Goal: Task Accomplishment & Management: Complete application form

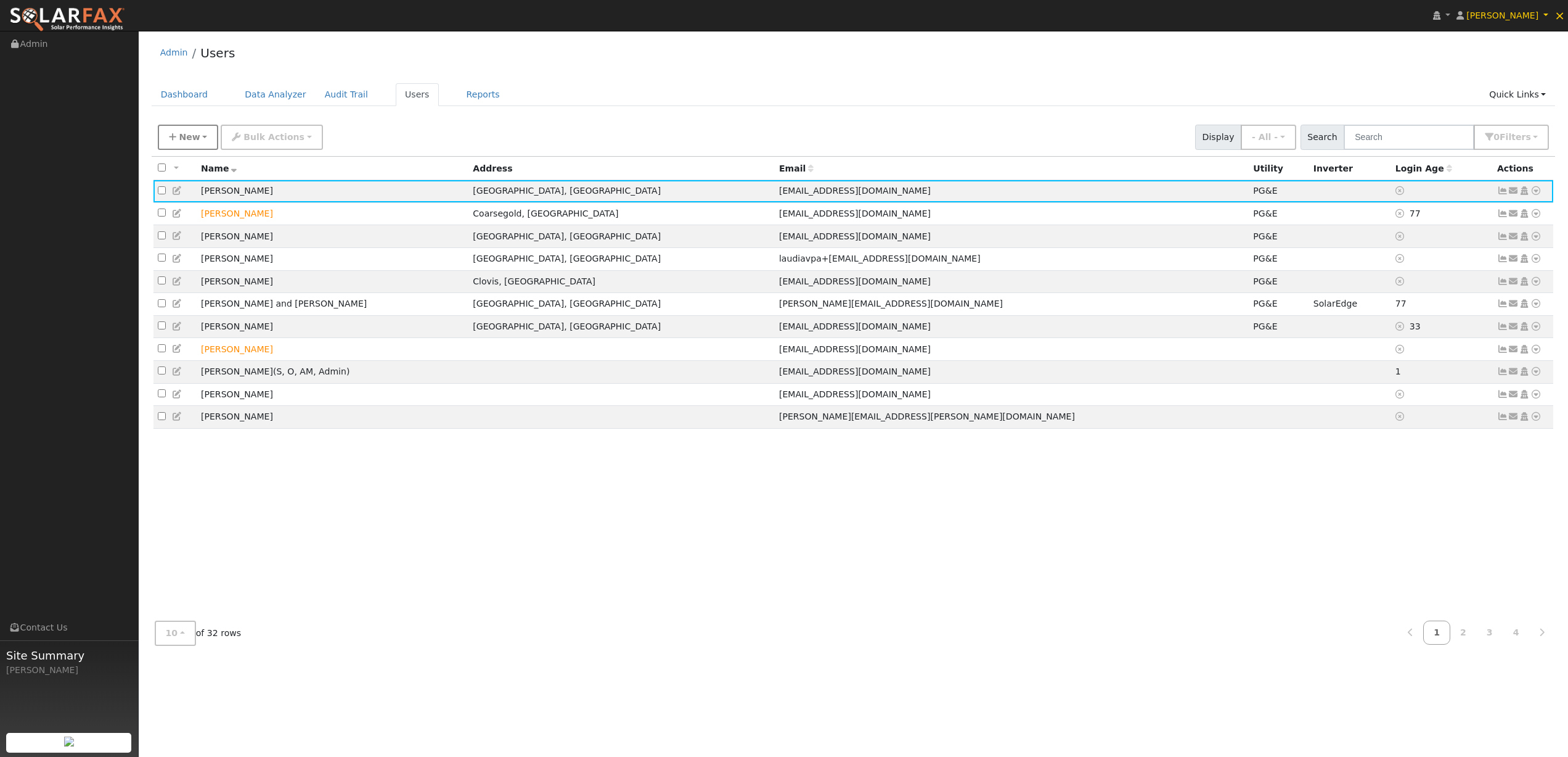
click at [188, 141] on span "New" at bounding box center [189, 137] width 21 height 10
click at [188, 163] on link "Add User" at bounding box center [209, 165] width 102 height 17
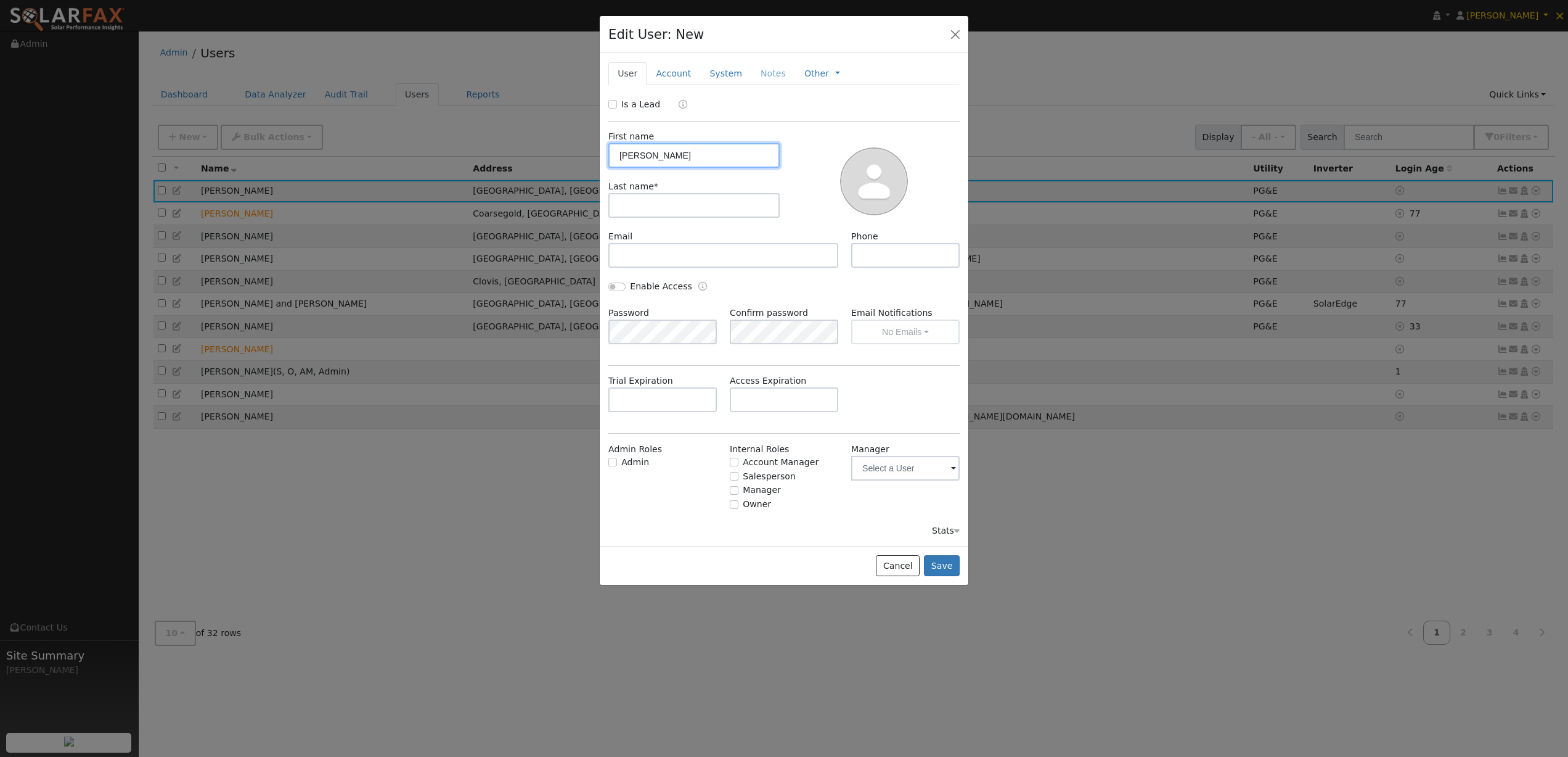
type input "[PERSON_NAME]"
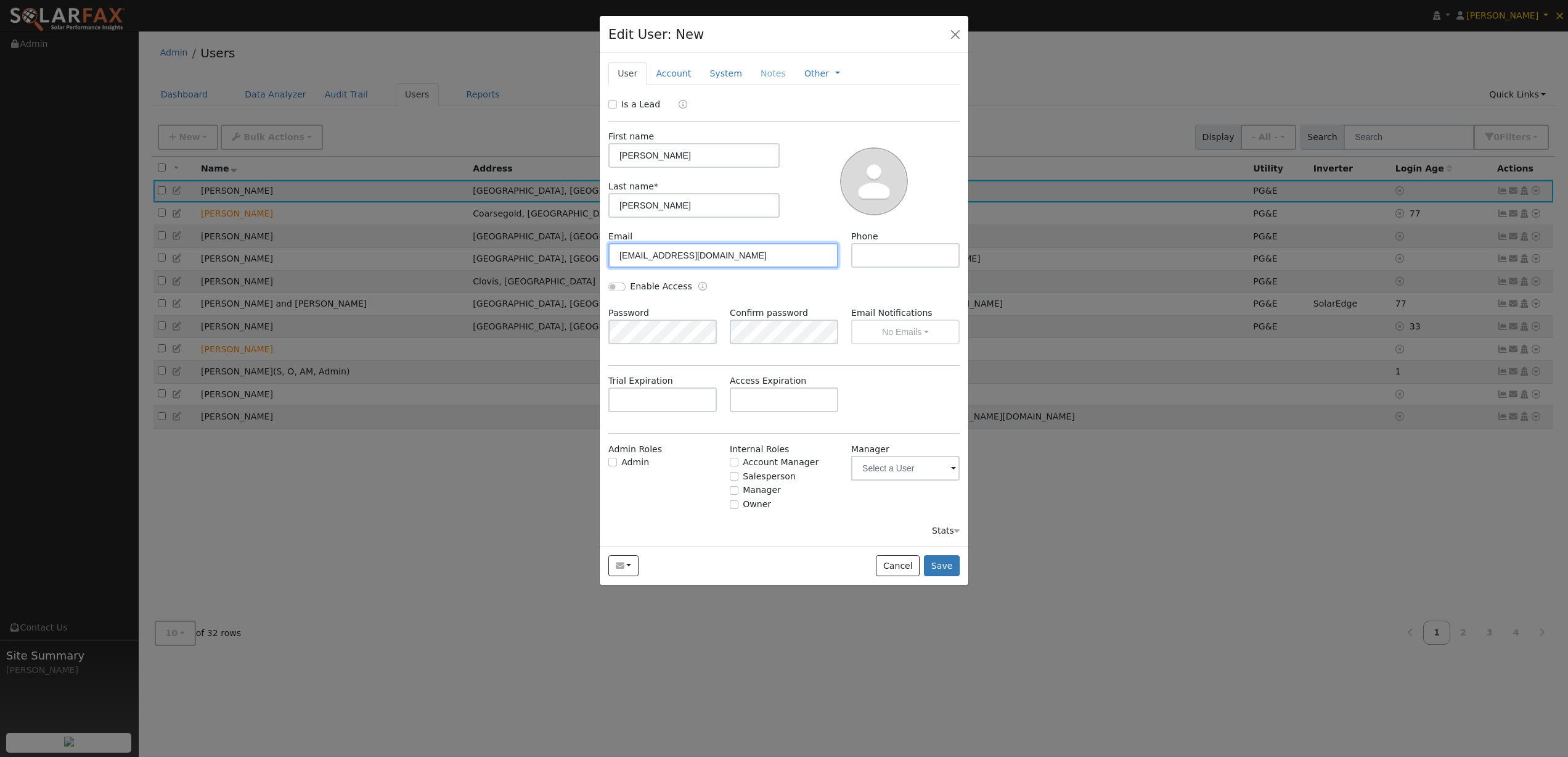
type input "[EMAIL_ADDRESS][DOMAIN_NAME]"
type input "[PHONE_NUMBER]"
click at [944, 563] on button "Save" at bounding box center [941, 566] width 36 height 21
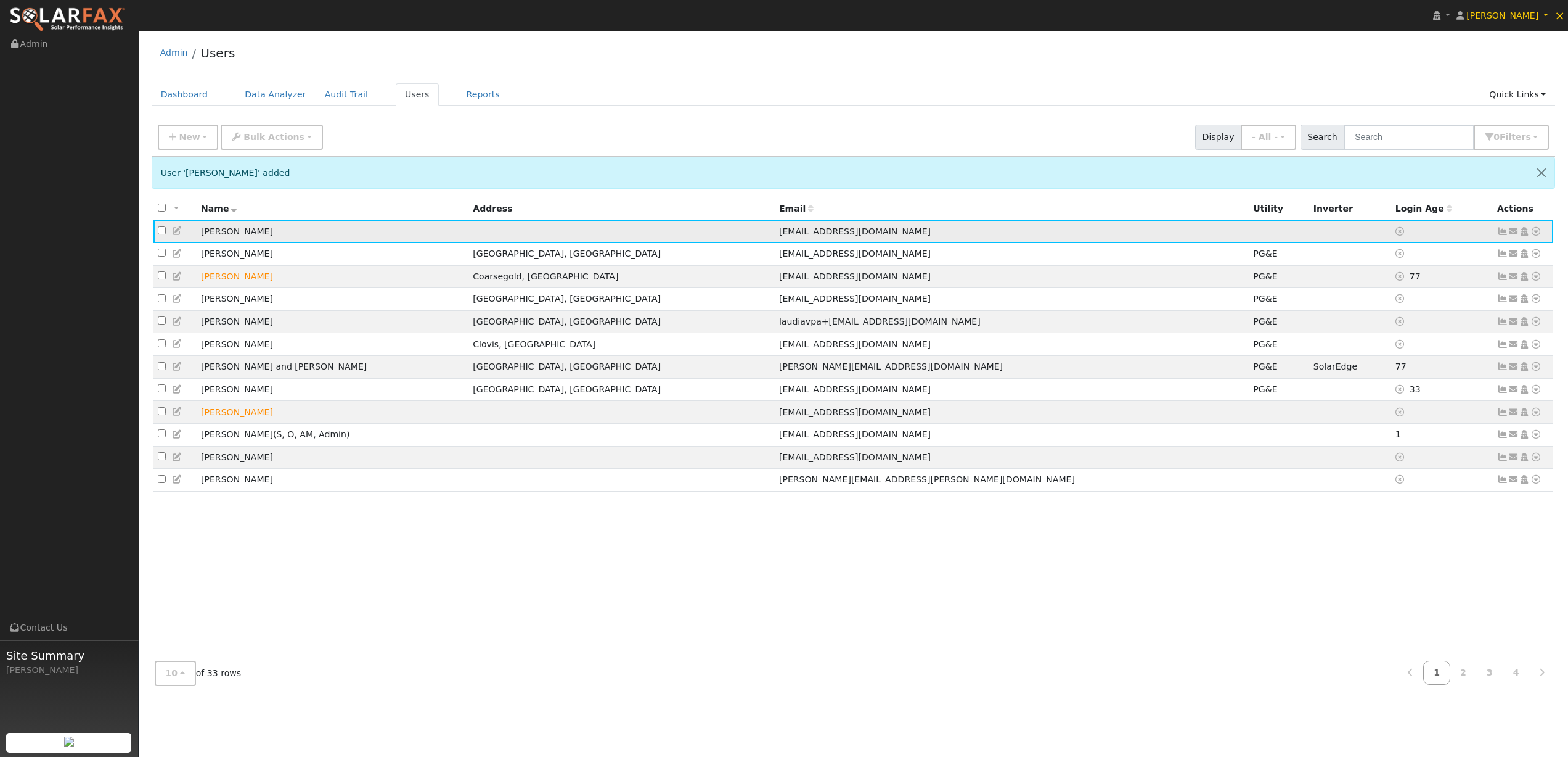
click at [1537, 235] on icon at bounding box center [1536, 231] width 11 height 9
click at [1397, 328] on link "Utility" at bounding box center [1409, 325] width 85 height 17
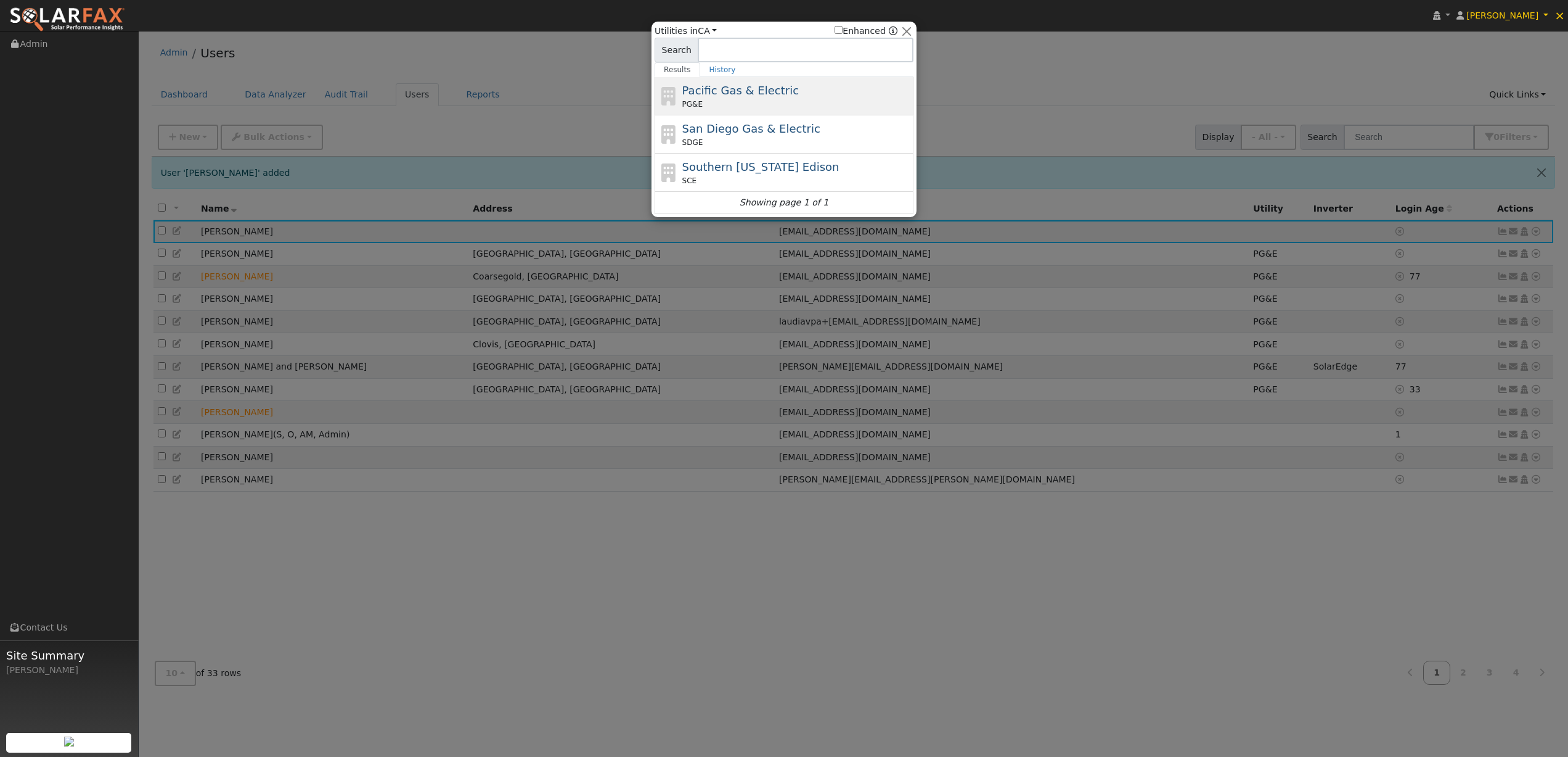
click at [780, 88] on span "Pacific Gas & Electric" at bounding box center [740, 89] width 117 height 13
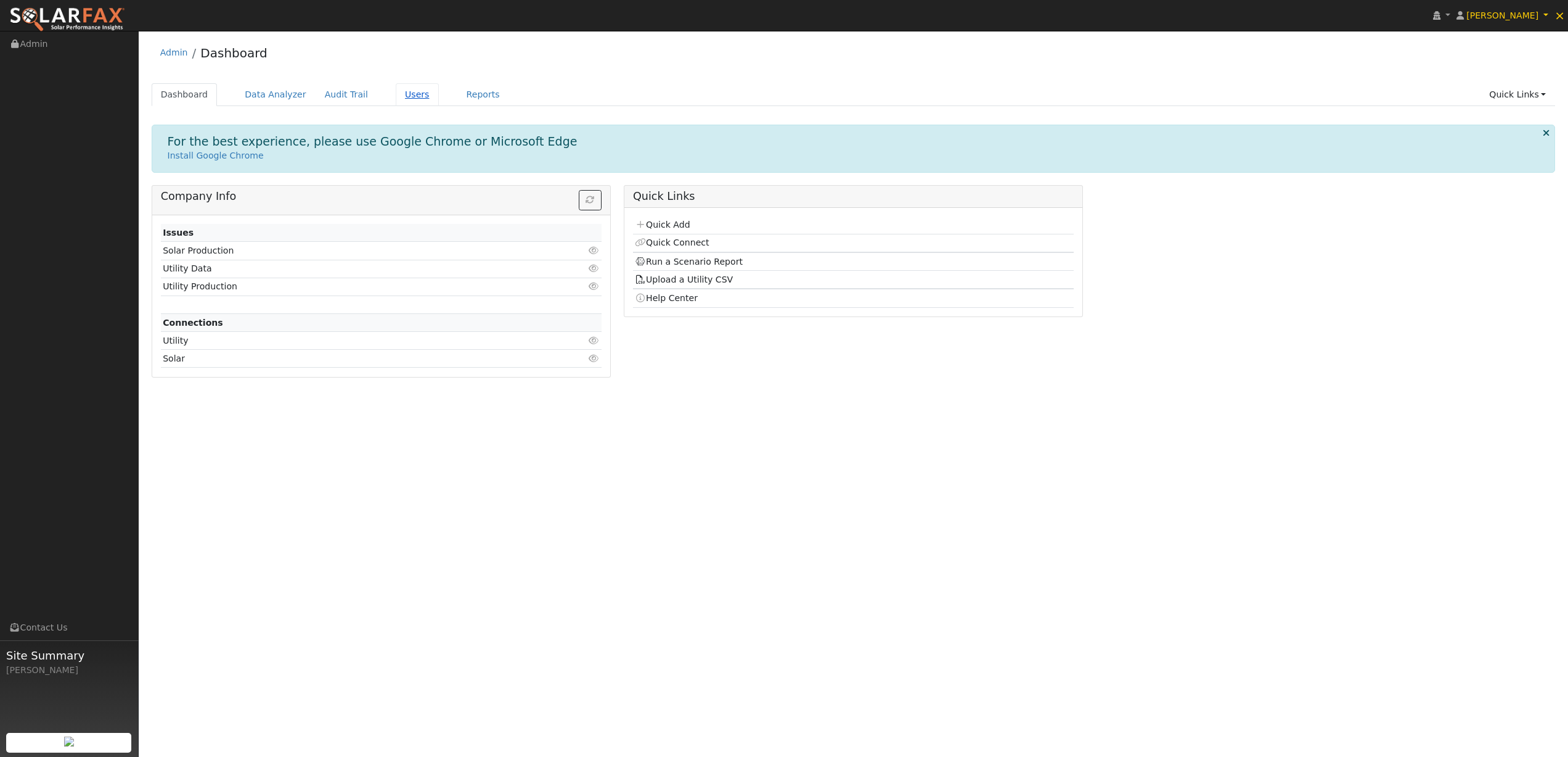
click at [404, 94] on link "Users" at bounding box center [417, 94] width 43 height 22
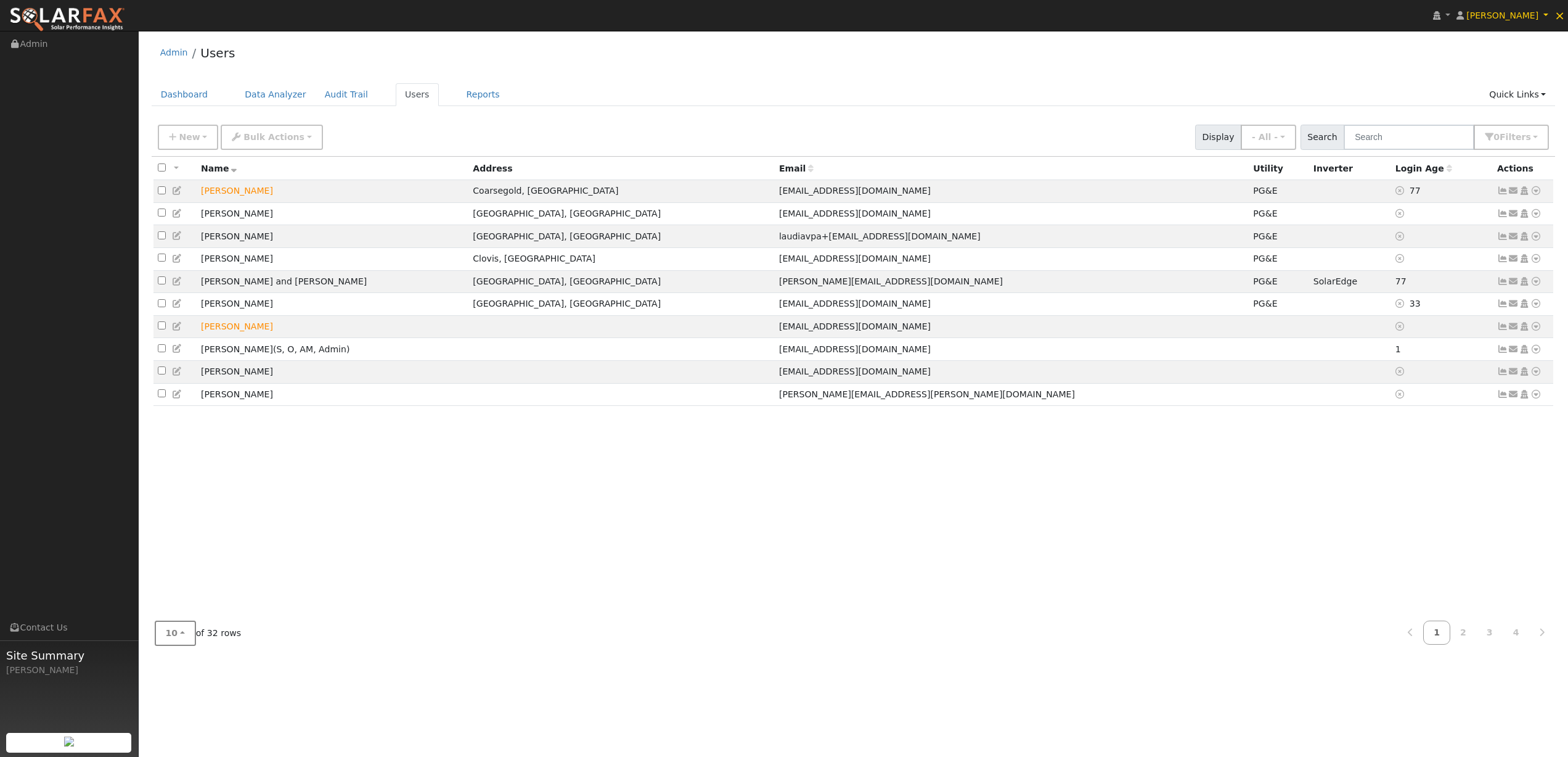
click at [183, 634] on button "10" at bounding box center [175, 633] width 42 height 25
click at [175, 588] on link "50" at bounding box center [198, 588] width 85 height 17
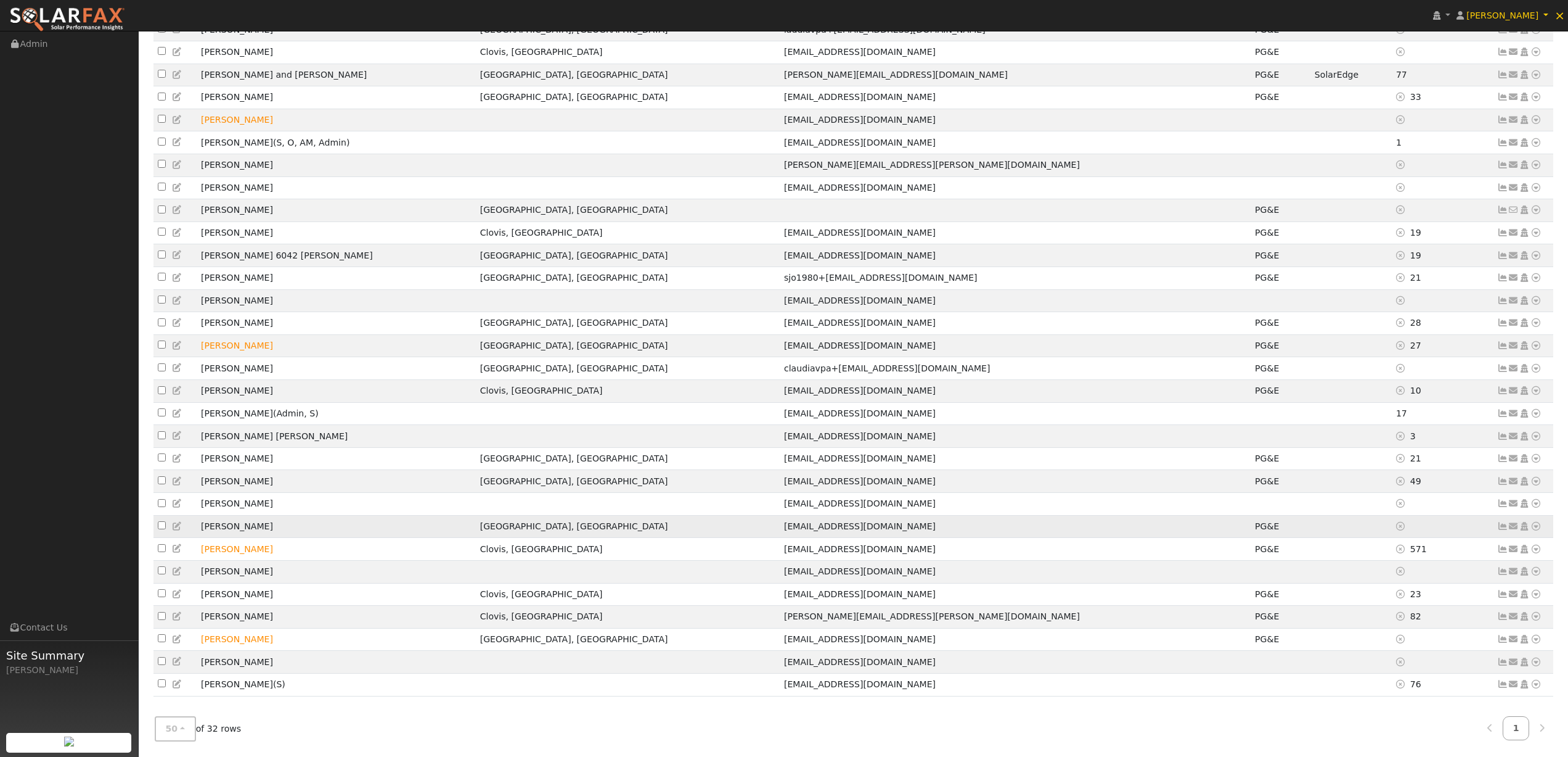
scroll to position [231, 0]
click at [1538, 662] on icon at bounding box center [1536, 661] width 11 height 9
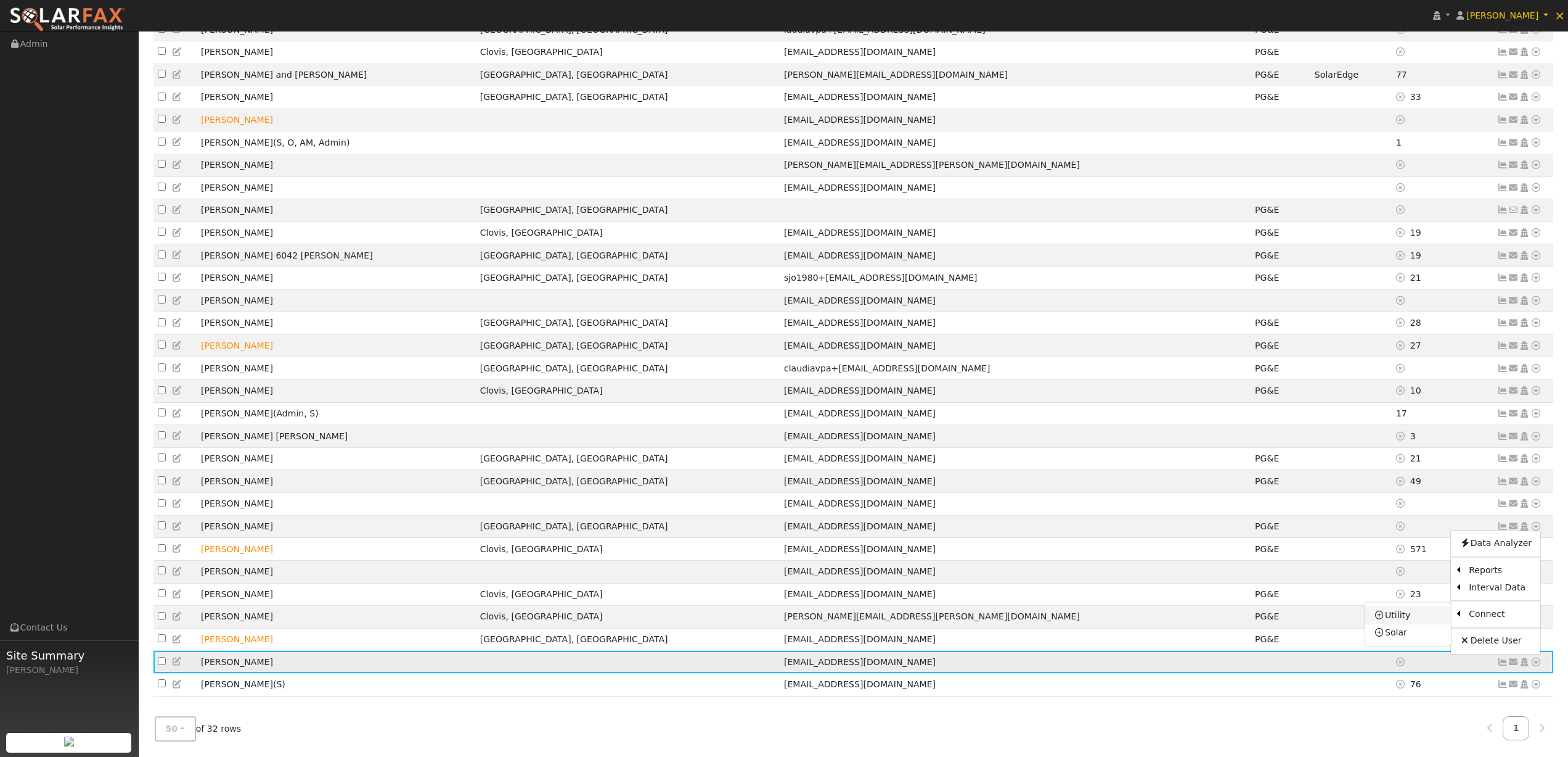
click at [1410, 616] on link "Utility" at bounding box center [1409, 615] width 85 height 17
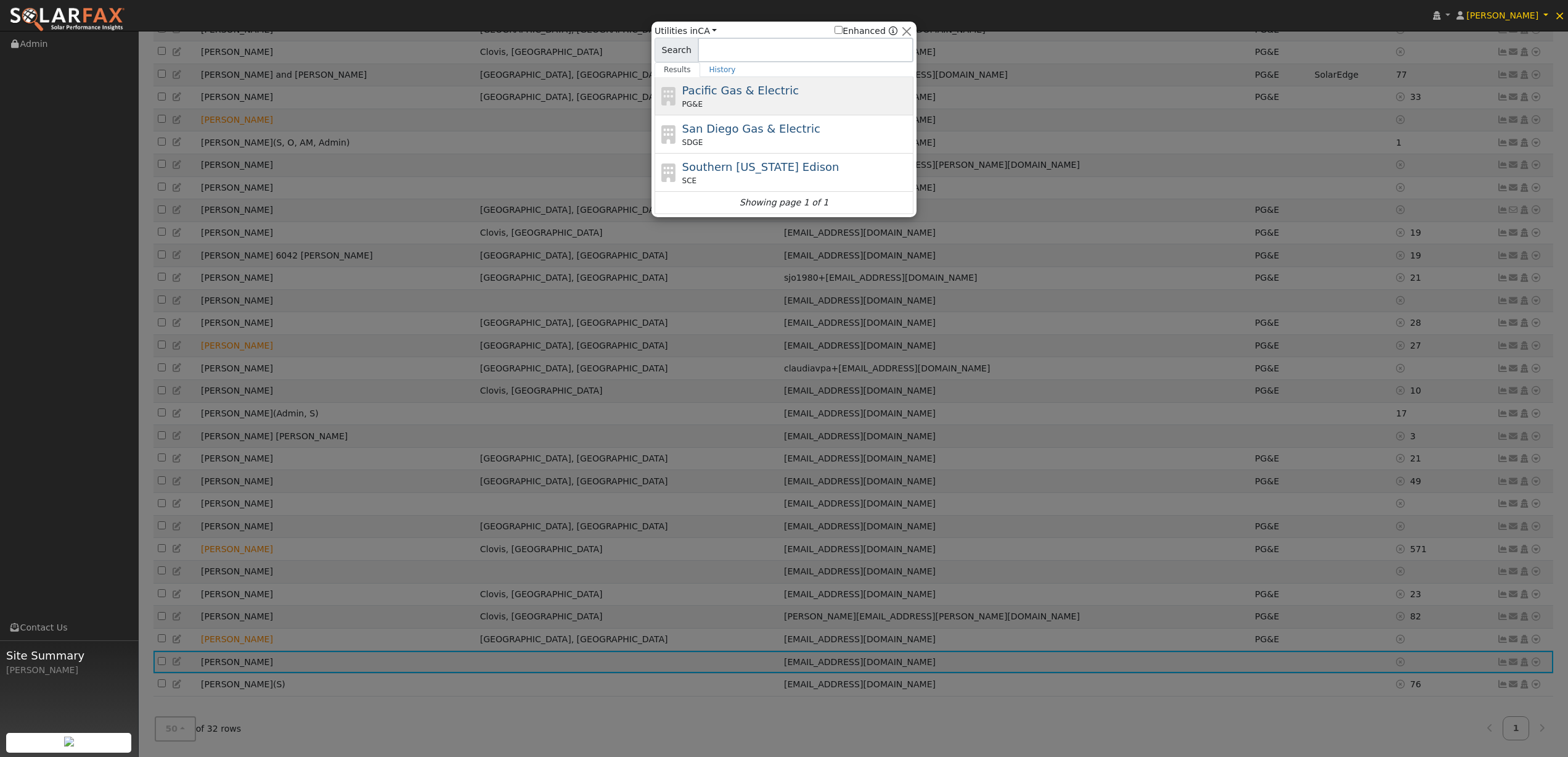
click at [723, 98] on div "Pacific Gas & Electric PG&E" at bounding box center [796, 95] width 228 height 28
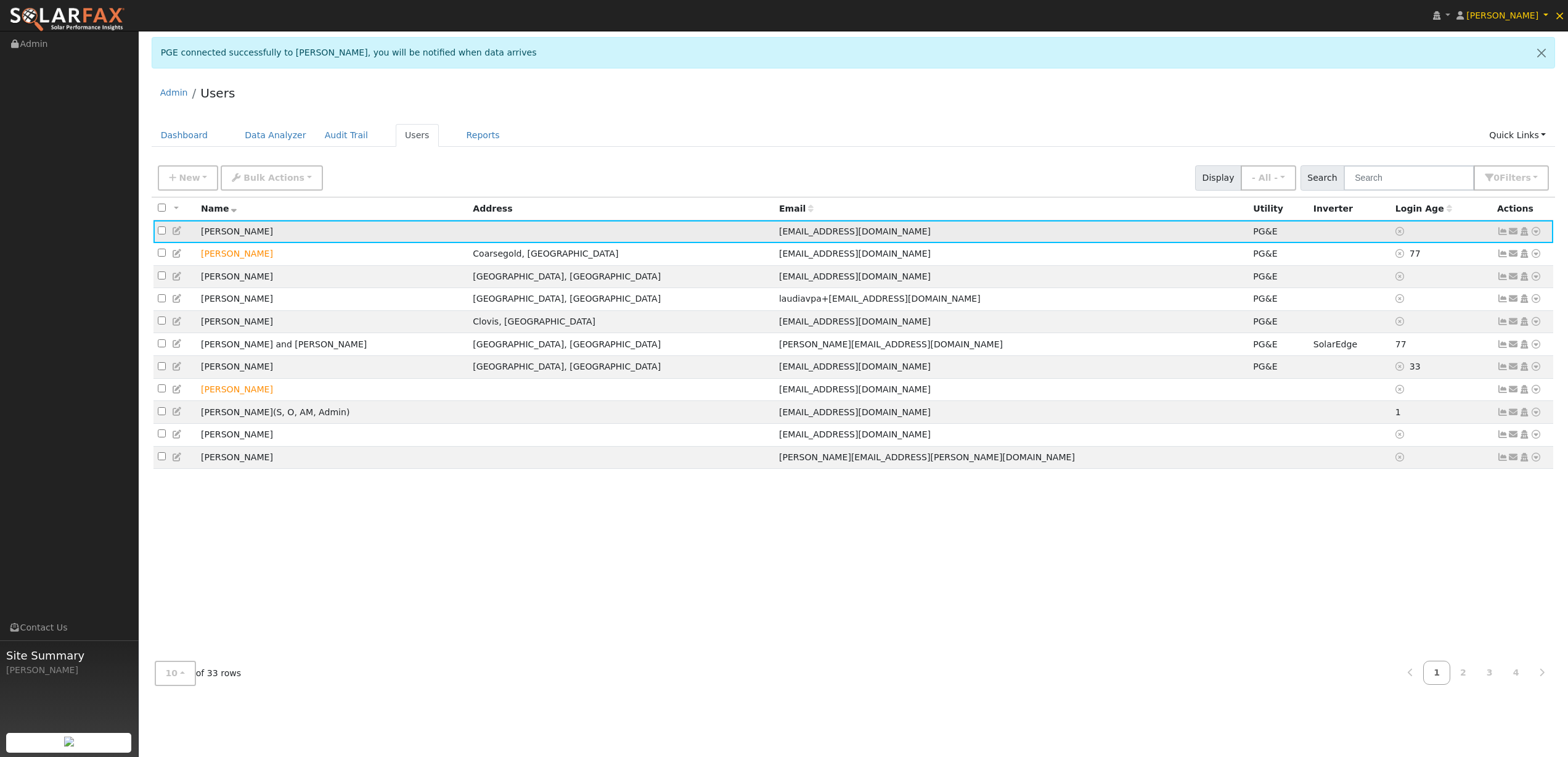
click at [1505, 231] on icon at bounding box center [1502, 231] width 11 height 9
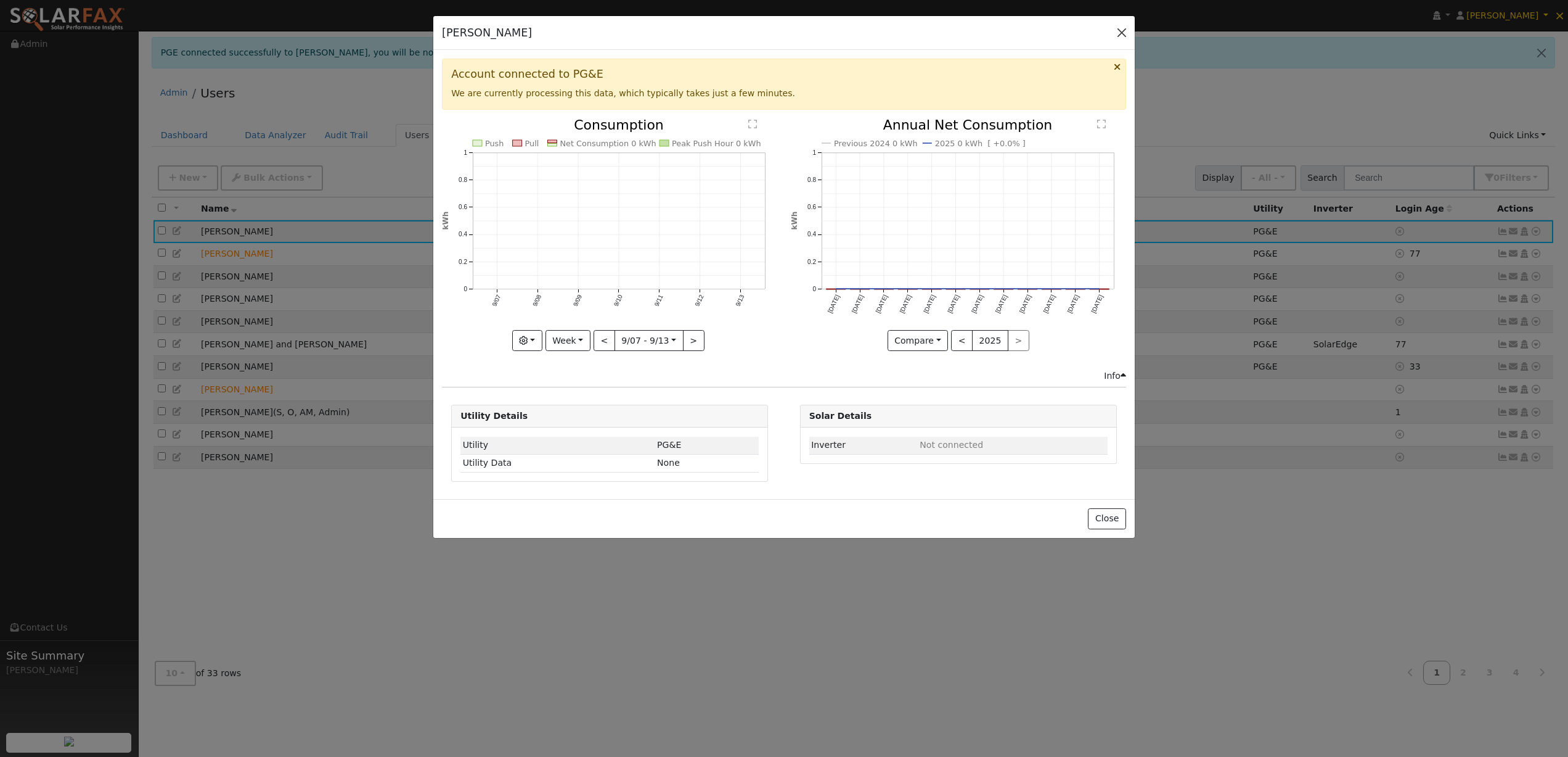
click at [1121, 35] on button "button" at bounding box center [1122, 33] width 17 height 17
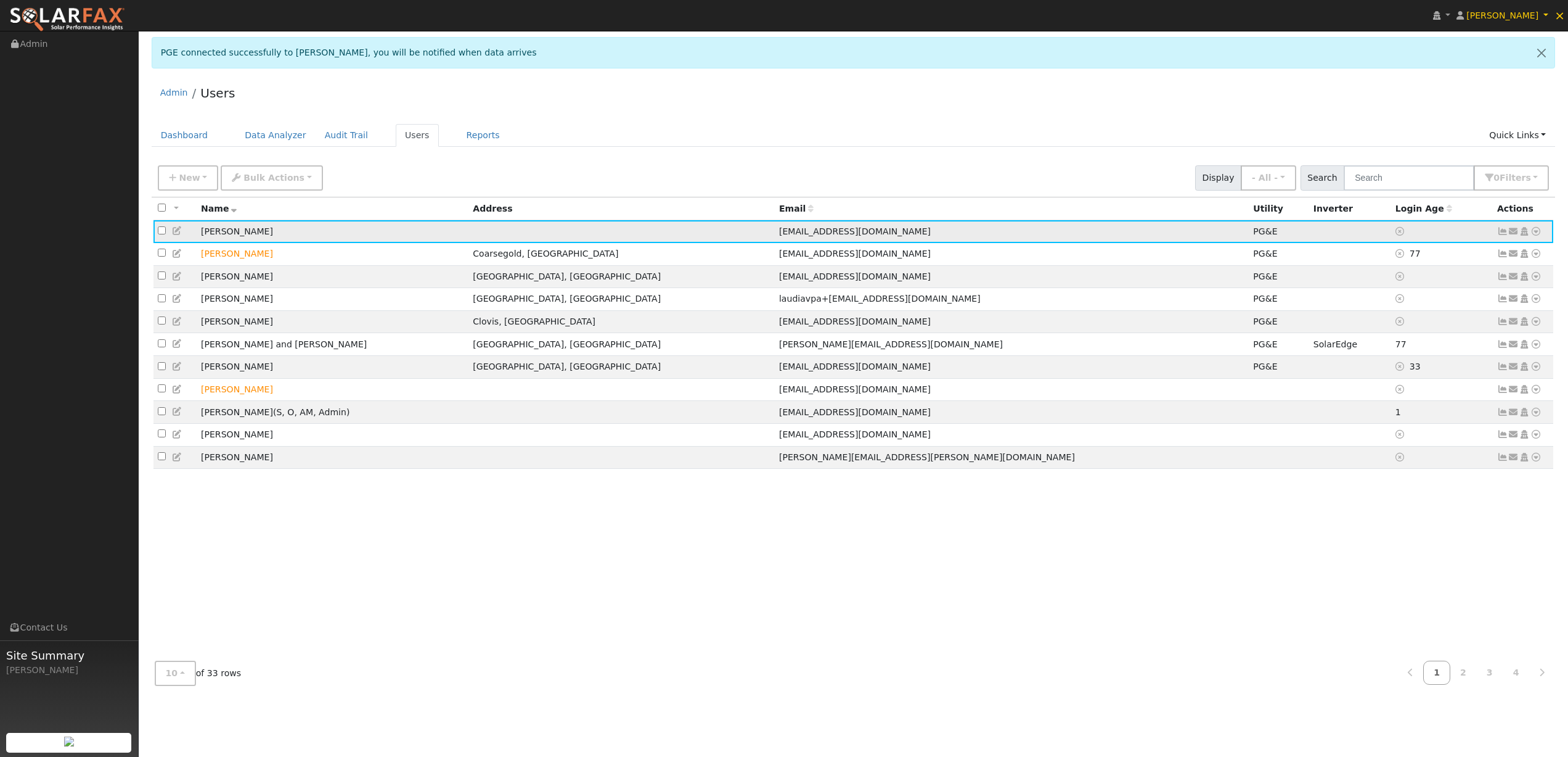
click at [1535, 234] on icon at bounding box center [1536, 231] width 11 height 9
click at [1220, 104] on div "Admin Users" at bounding box center [854, 95] width 1405 height 38
click at [1502, 232] on icon at bounding box center [1502, 231] width 11 height 9
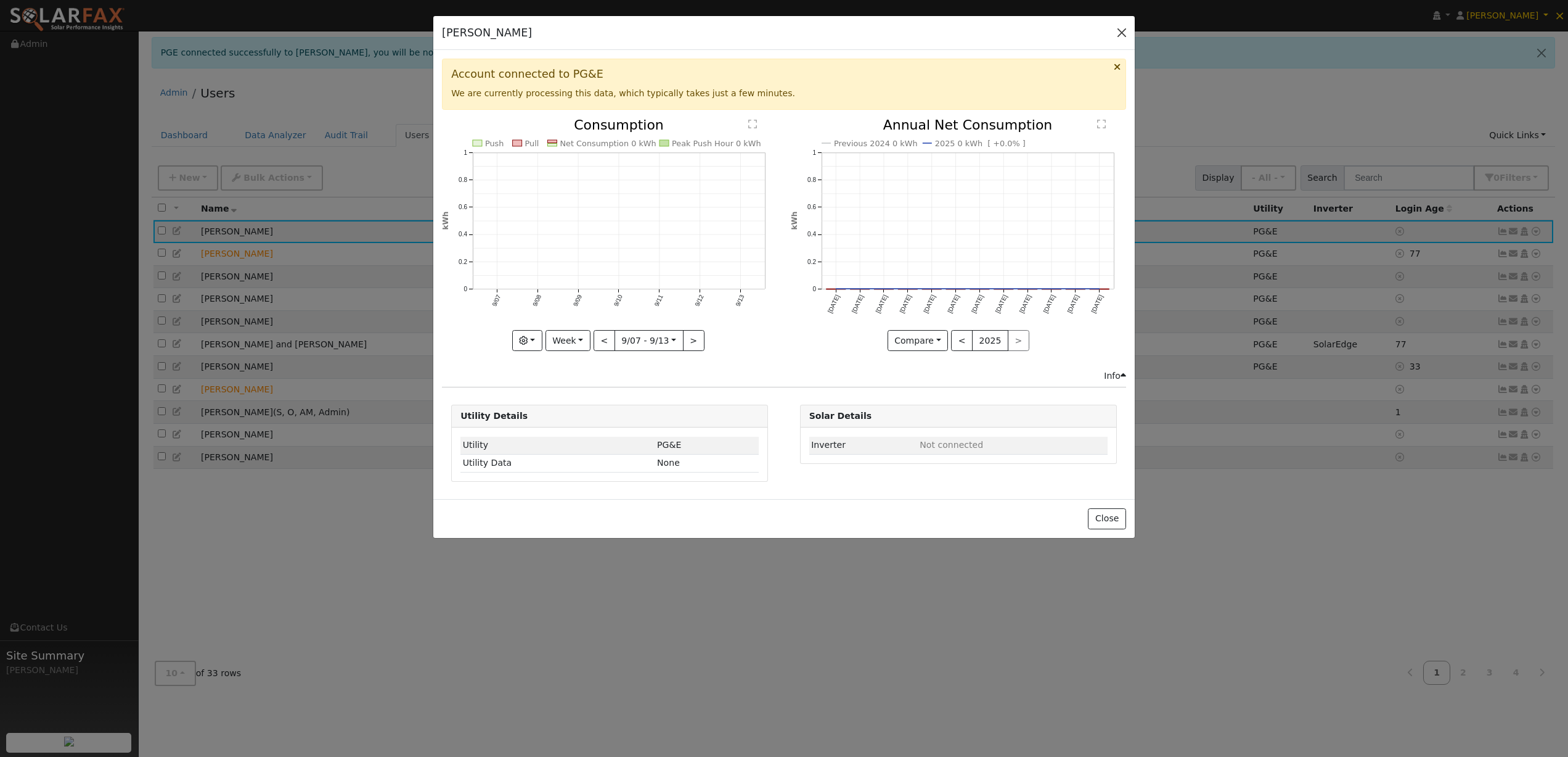
click at [1121, 34] on button "button" at bounding box center [1122, 33] width 17 height 17
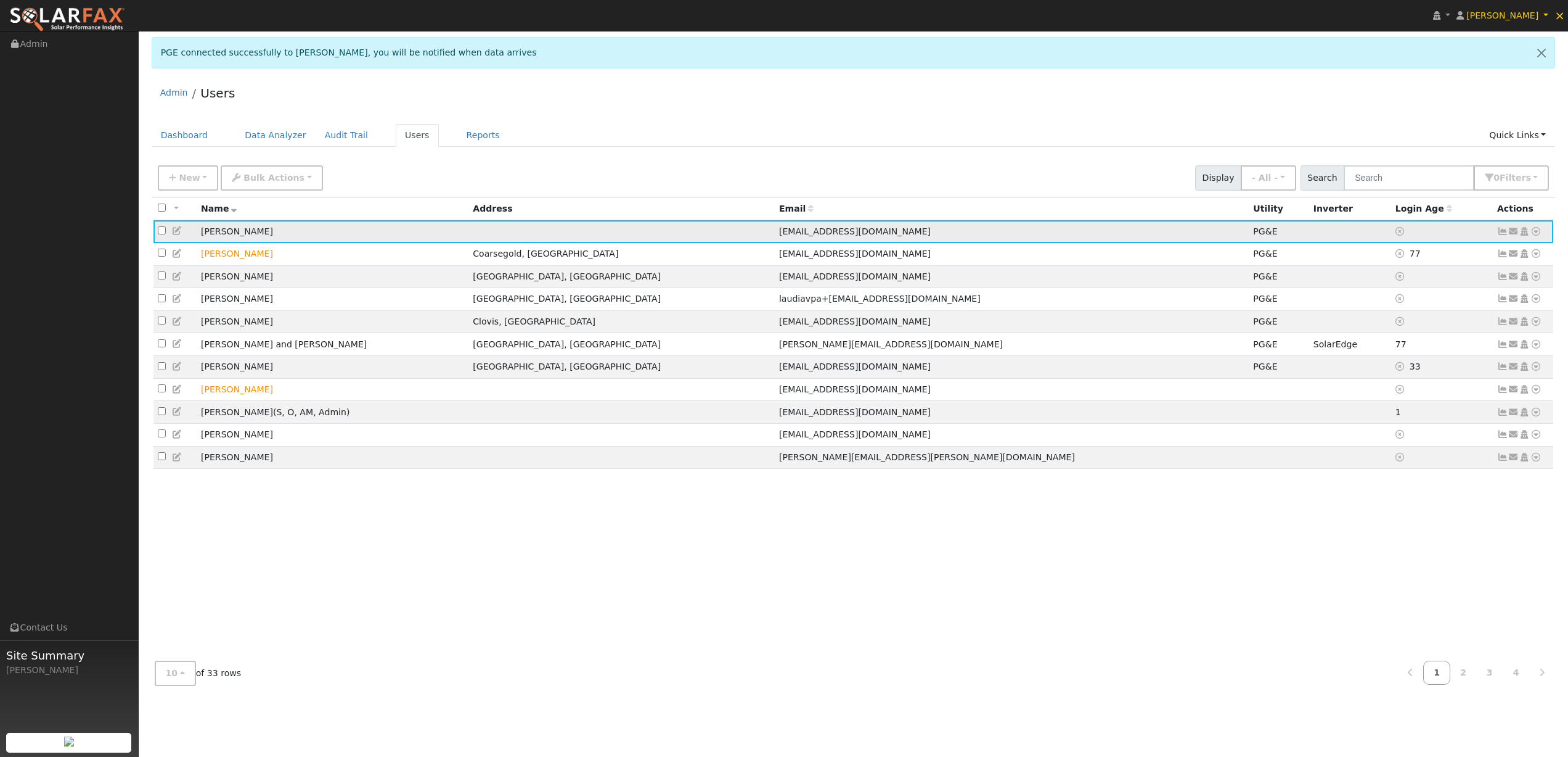
click at [1504, 235] on icon at bounding box center [1502, 231] width 11 height 9
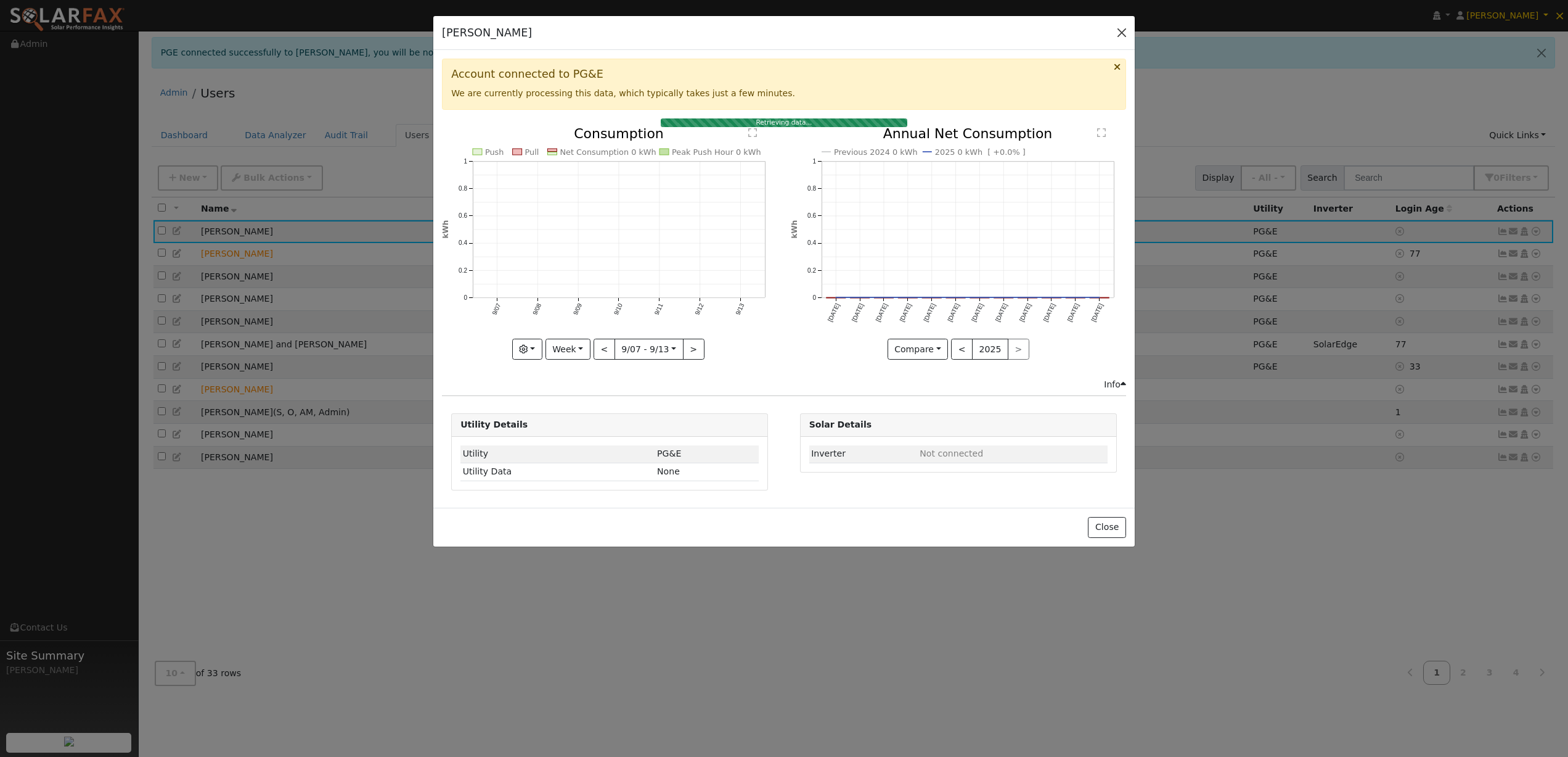
click at [1124, 35] on button "button" at bounding box center [1122, 33] width 17 height 17
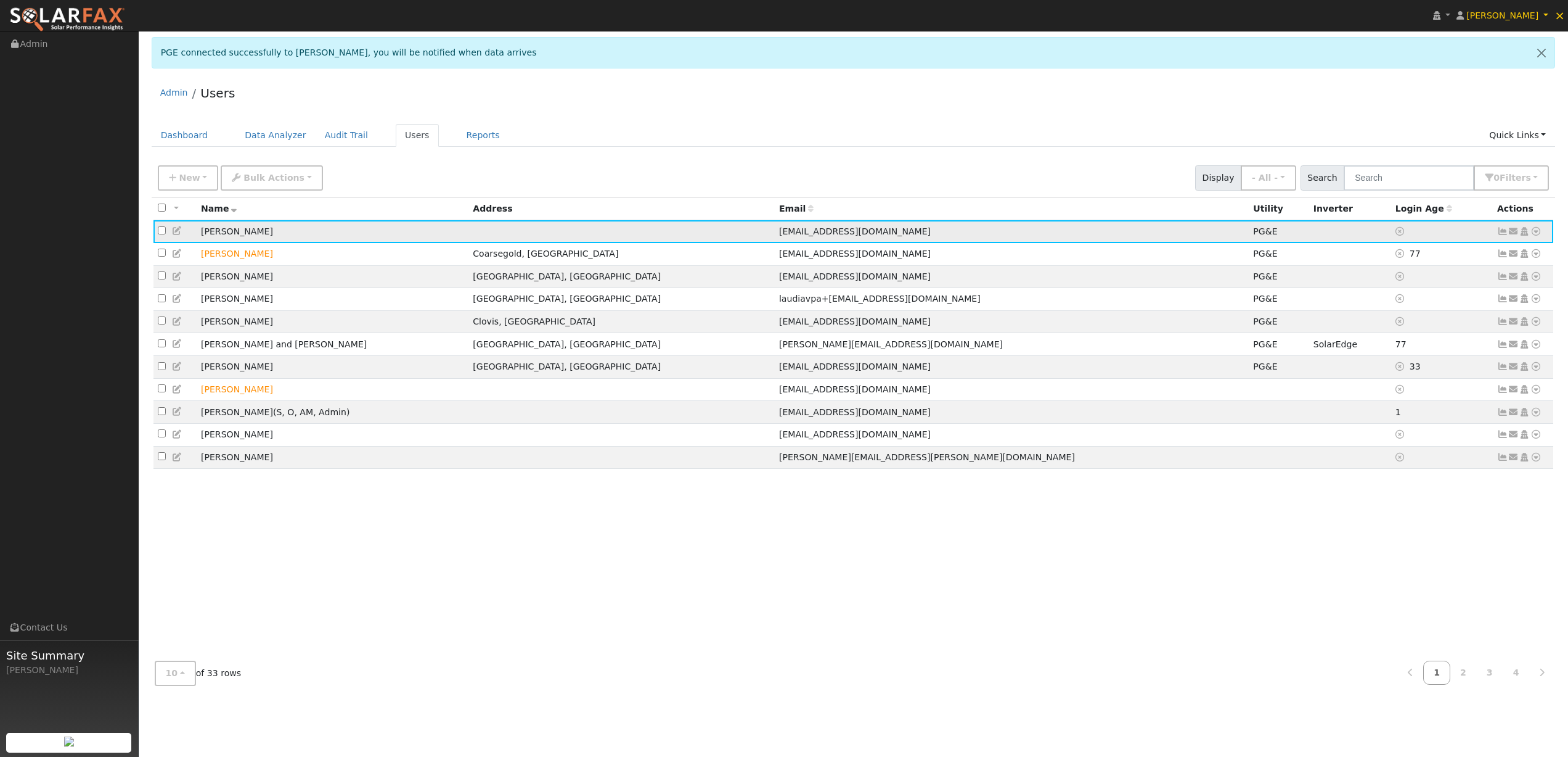
click at [1504, 235] on icon at bounding box center [1502, 231] width 11 height 9
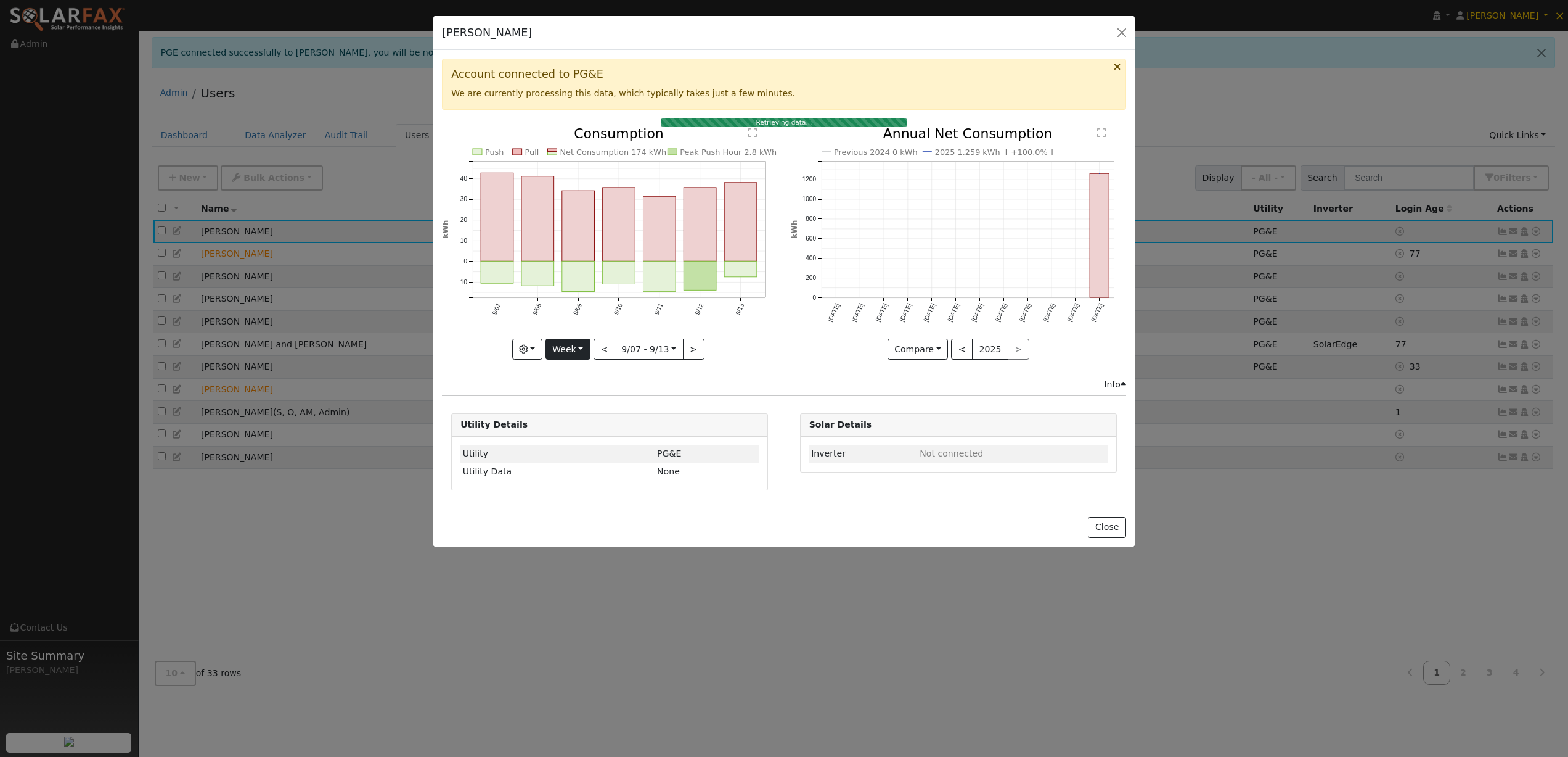
click at [584, 347] on button "Week" at bounding box center [568, 349] width 45 height 21
click at [574, 423] on link "Year" at bounding box center [589, 427] width 85 height 17
type input "2024-09-01"
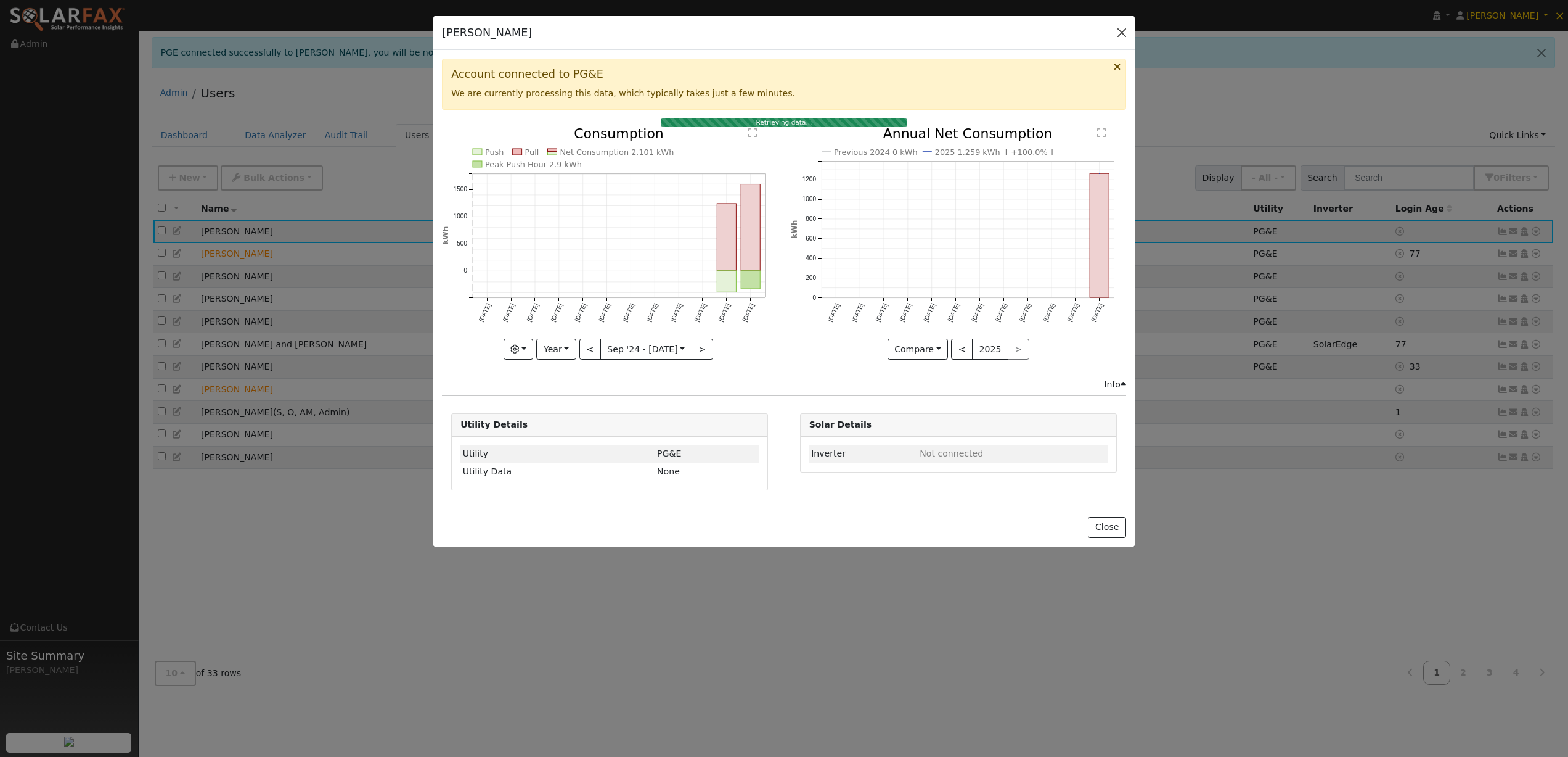
click at [1121, 33] on button "button" at bounding box center [1122, 33] width 17 height 17
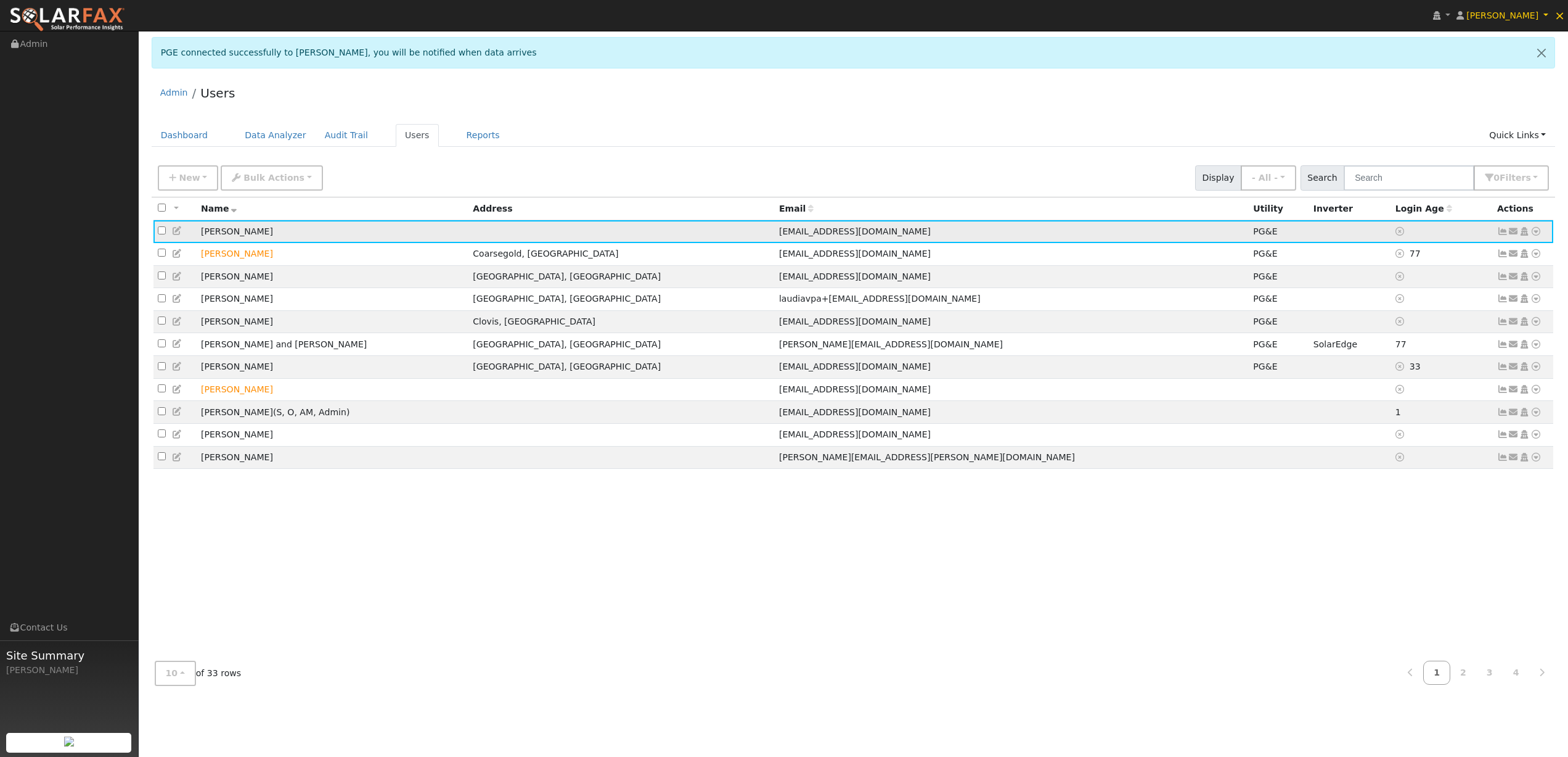
click at [1502, 234] on icon at bounding box center [1502, 231] width 11 height 9
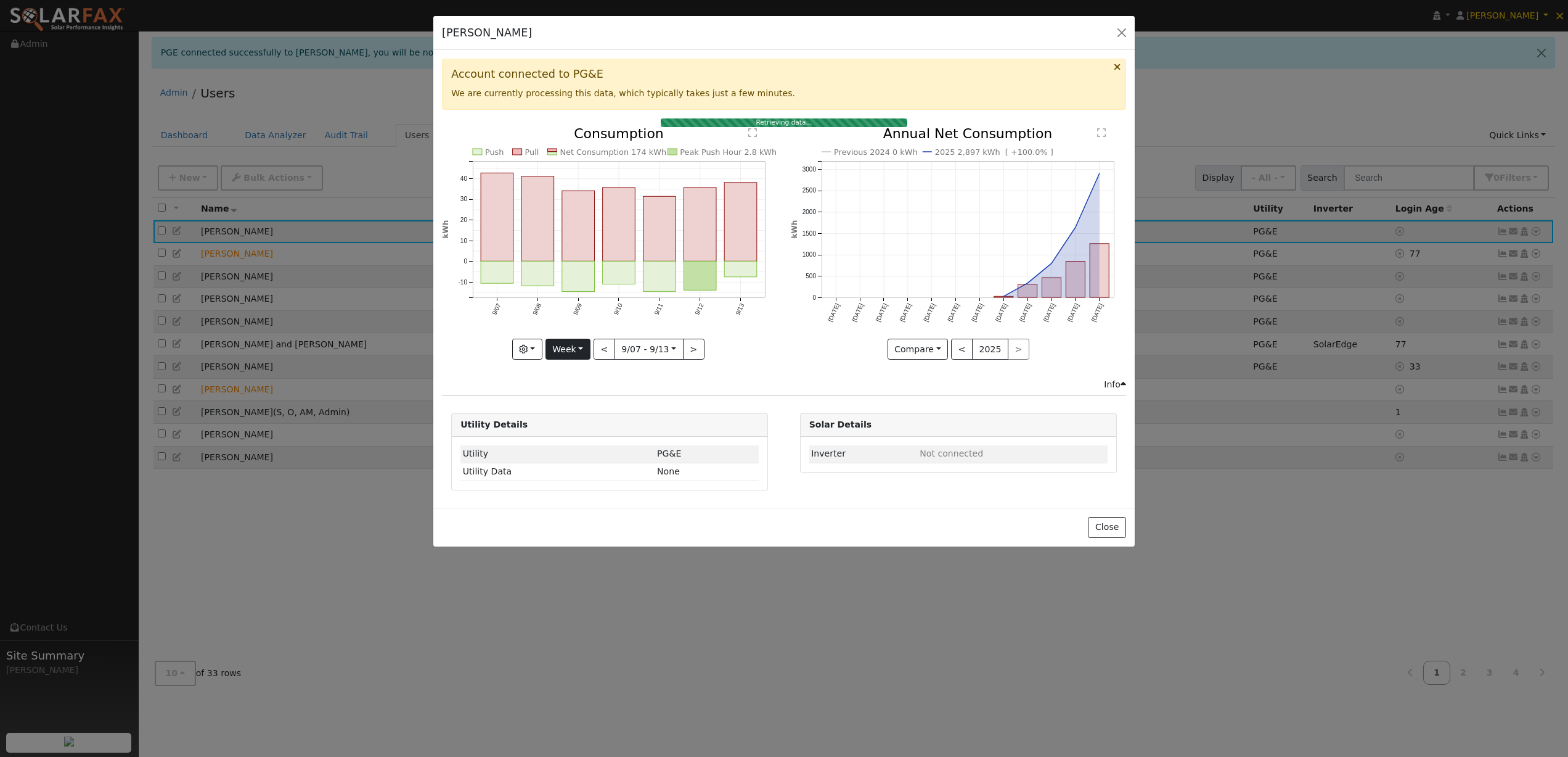
click at [584, 345] on button "Week" at bounding box center [568, 349] width 45 height 21
click at [571, 425] on link "Year" at bounding box center [589, 427] width 85 height 17
type input "2024-09-01"
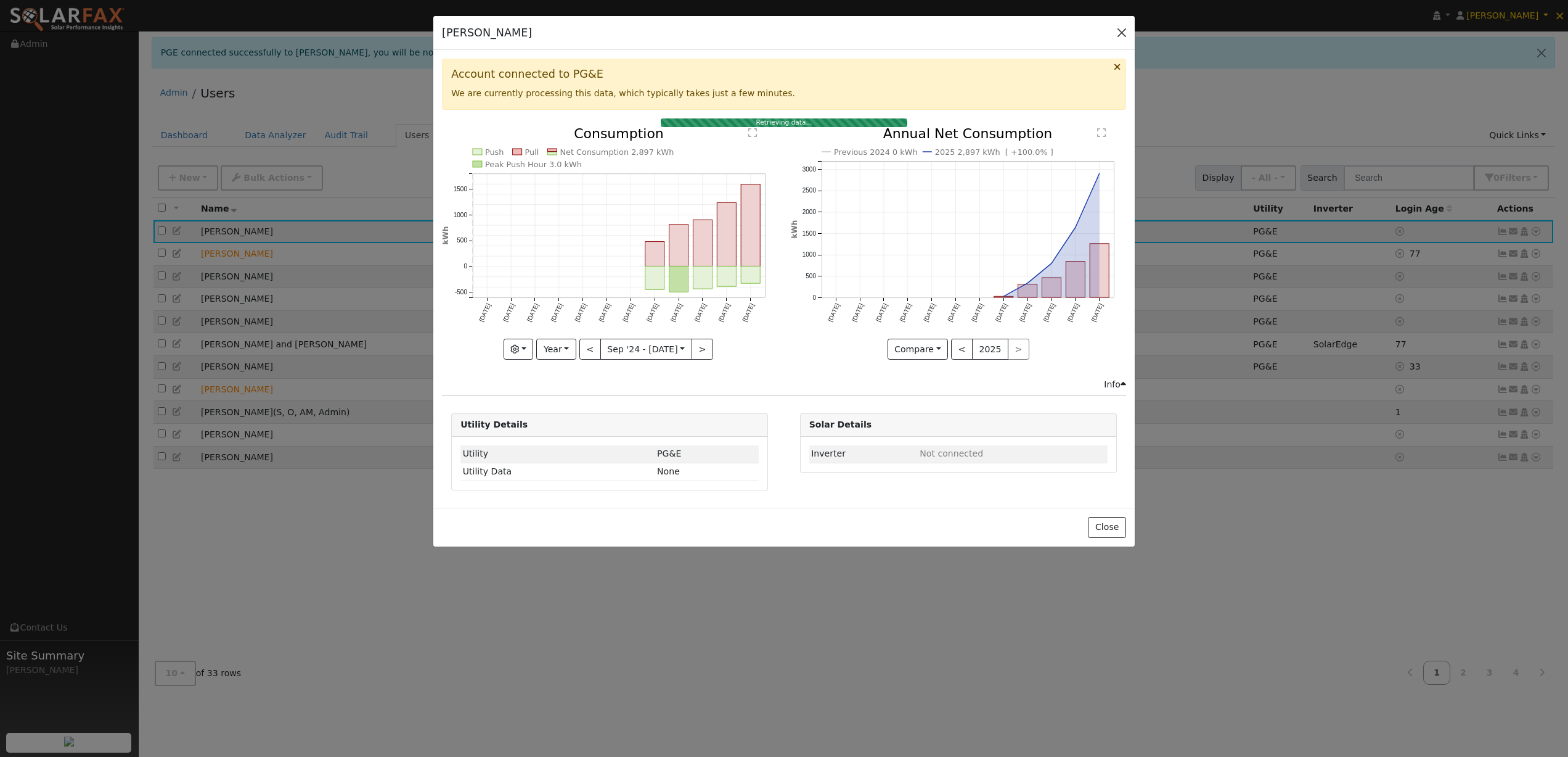
click at [1121, 38] on button "button" at bounding box center [1122, 33] width 17 height 17
